Goal: Navigation & Orientation: Find specific page/section

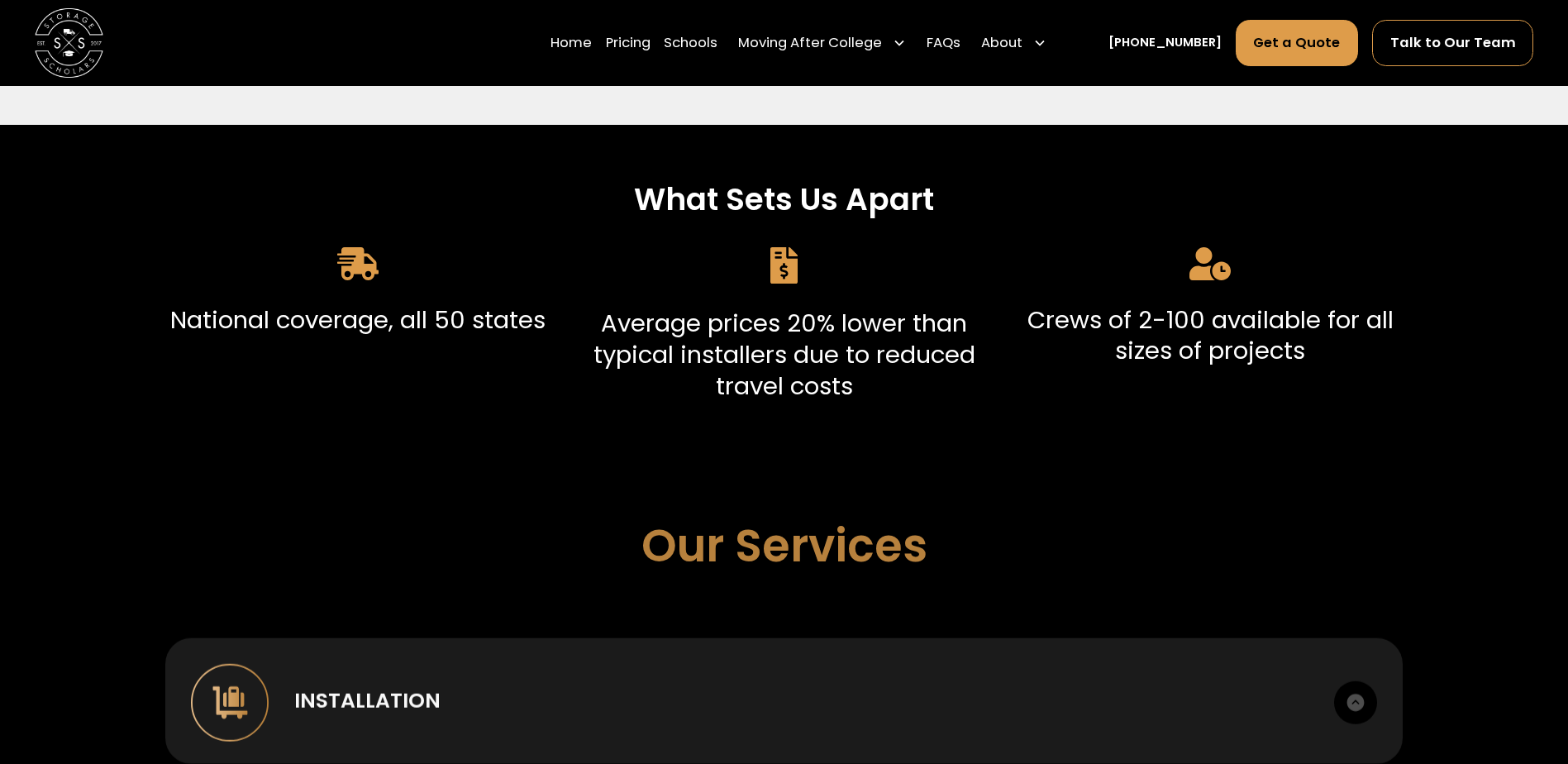
scroll to position [413, 0]
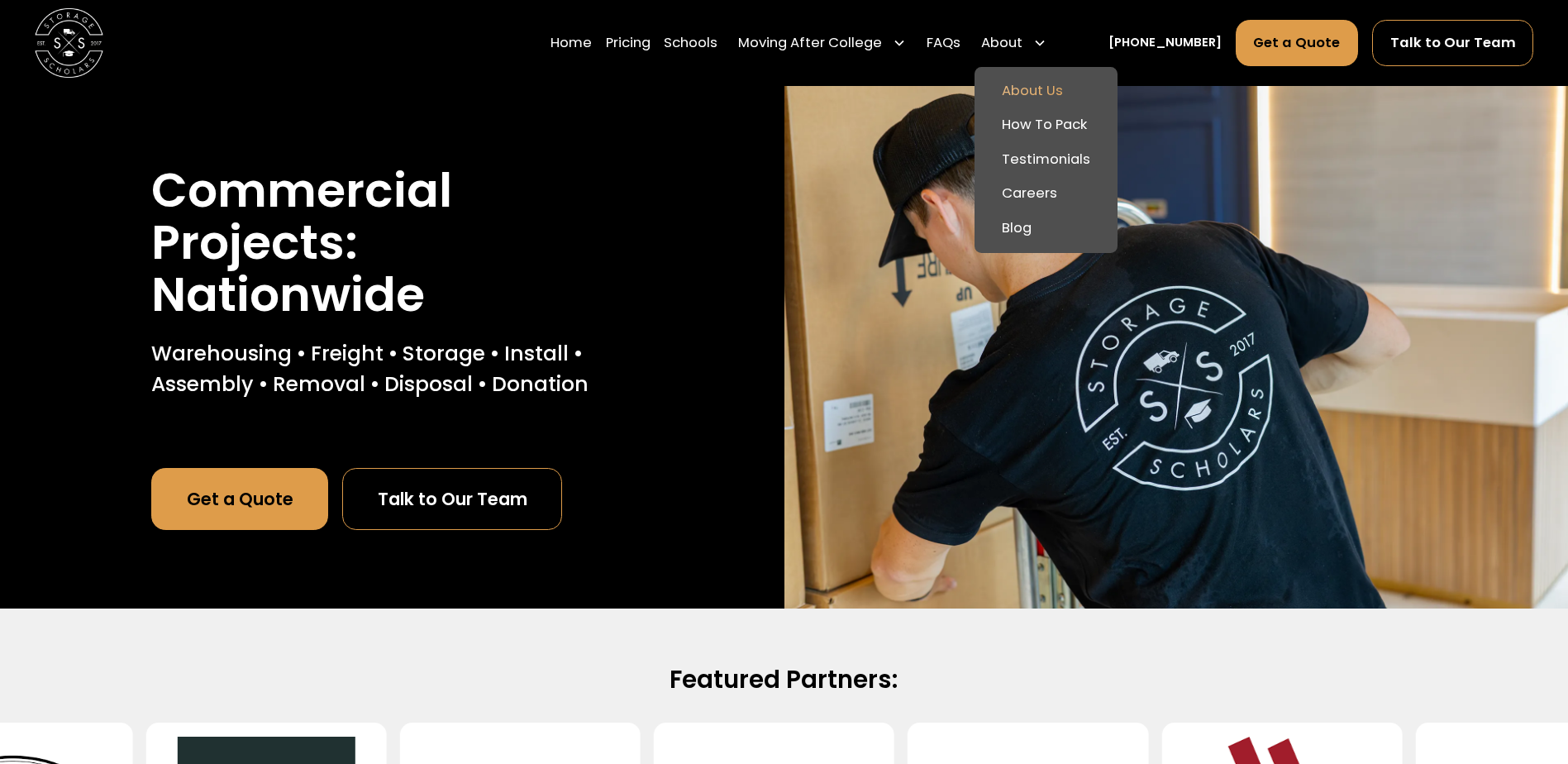
click at [1066, 86] on link "About Us" at bounding box center [1046, 91] width 130 height 35
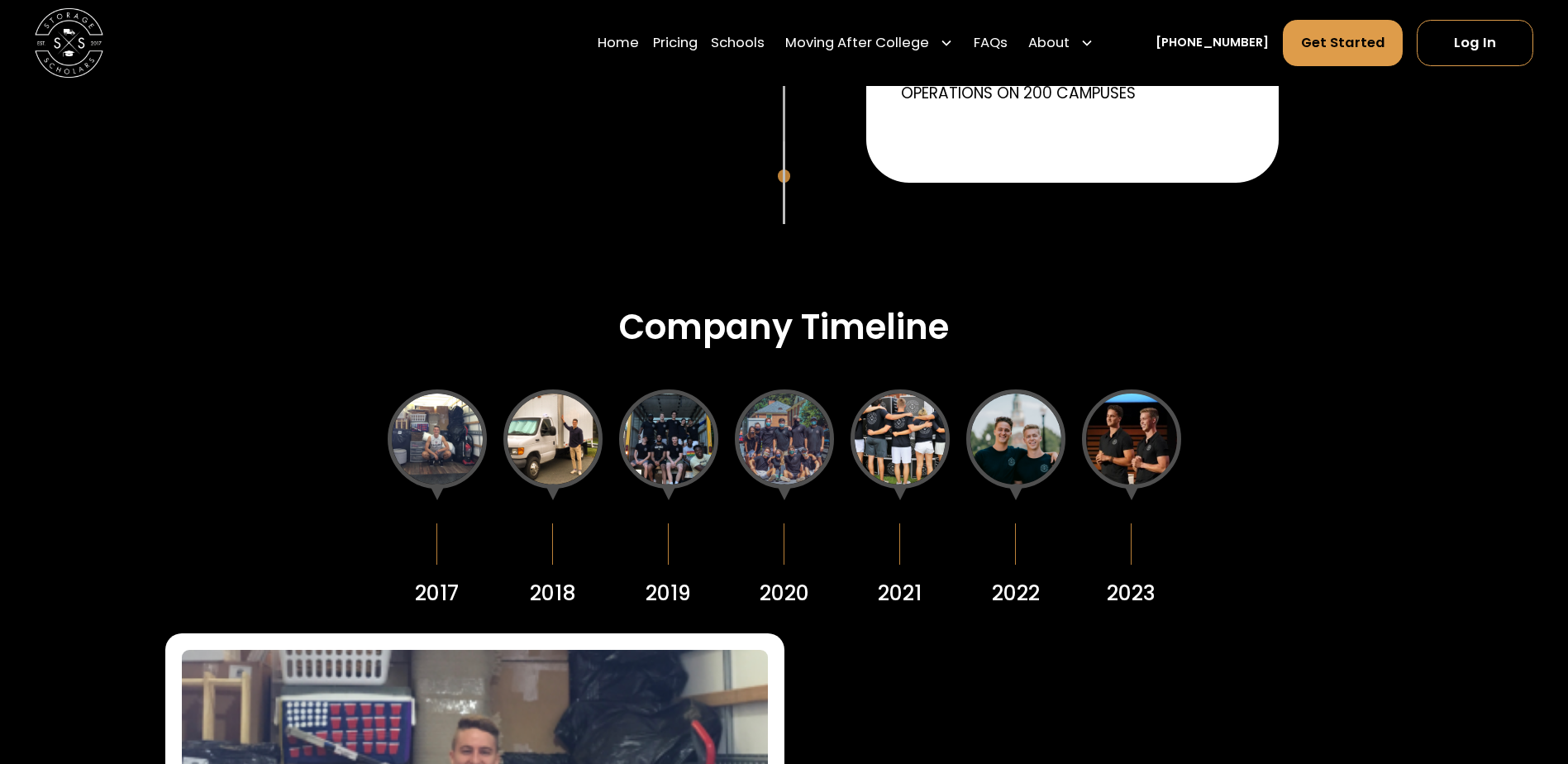
scroll to position [1984, 0]
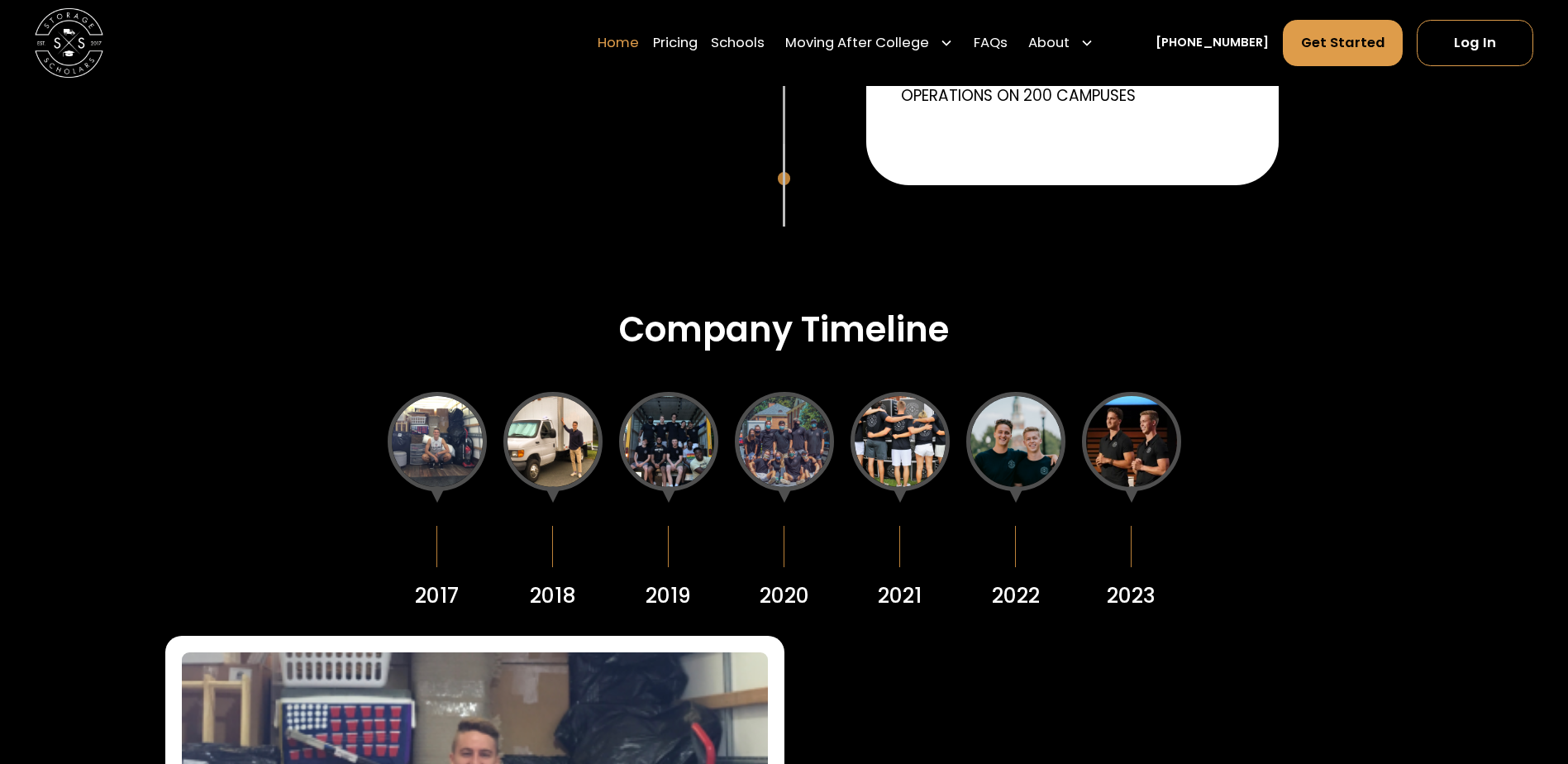
click at [639, 37] on link "Home" at bounding box center [618, 43] width 42 height 48
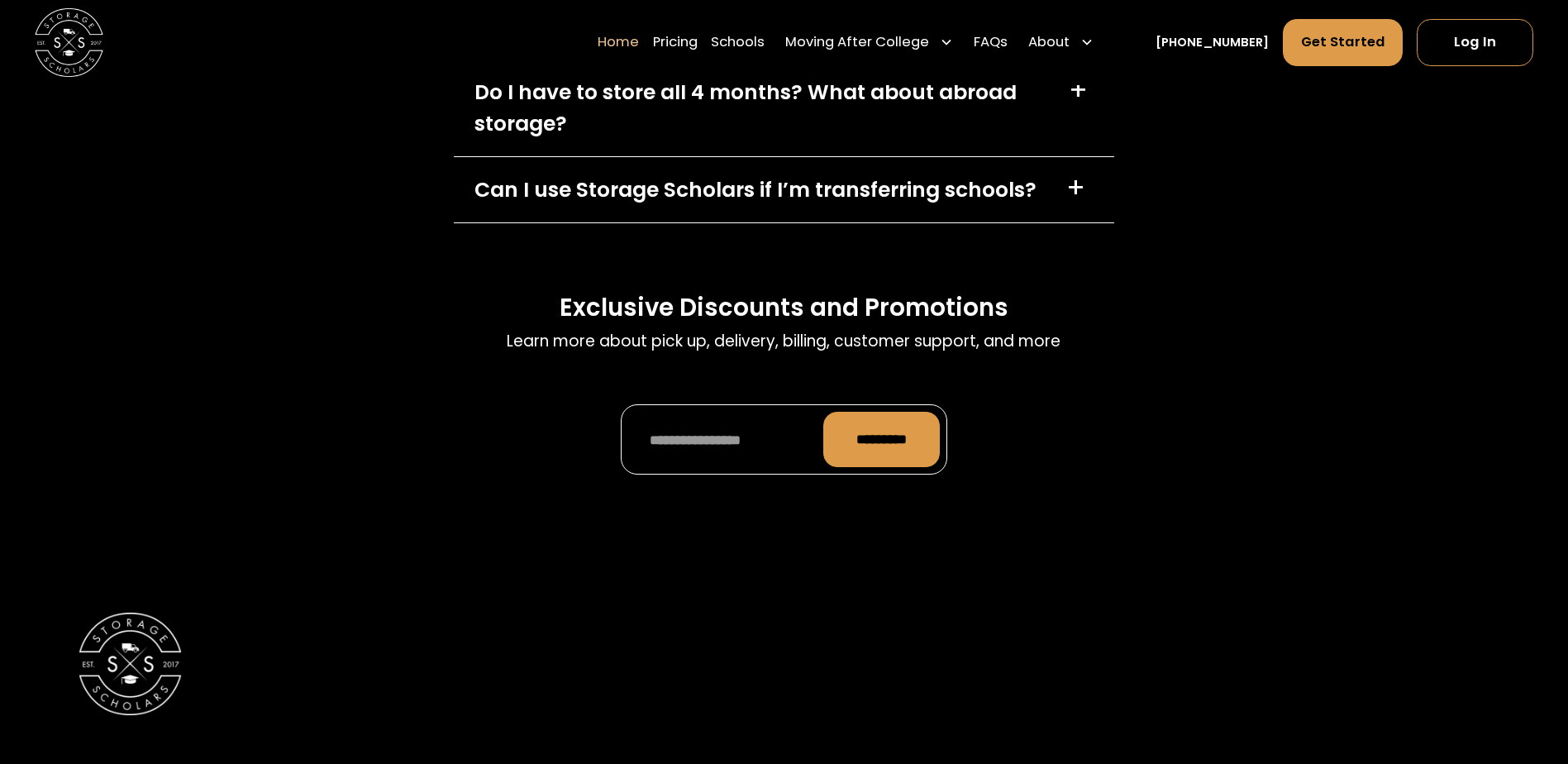
scroll to position [5785, 0]
